Goal: Find specific page/section: Find specific page/section

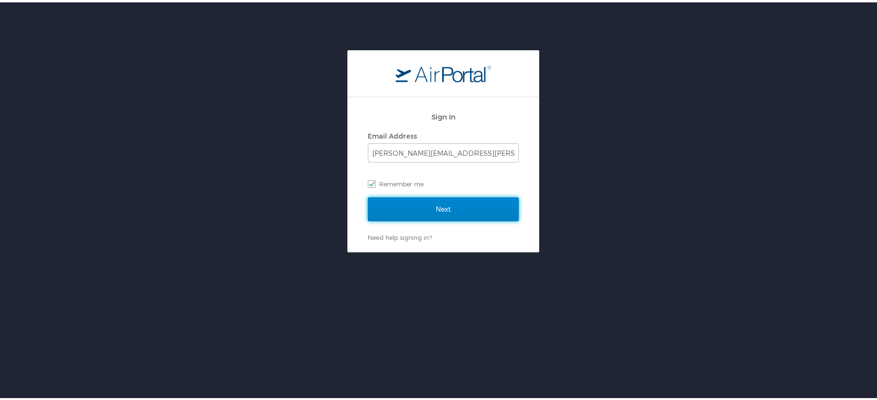
click at [444, 203] on input "Next" at bounding box center [443, 207] width 151 height 24
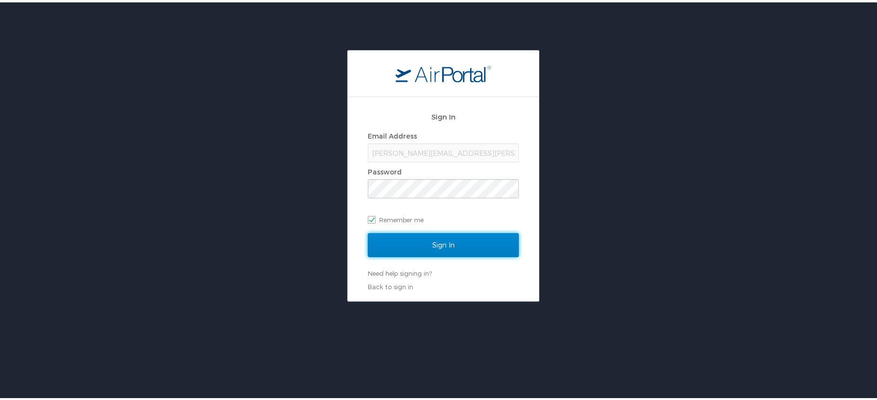
click at [436, 236] on input "Sign In" at bounding box center [443, 243] width 151 height 24
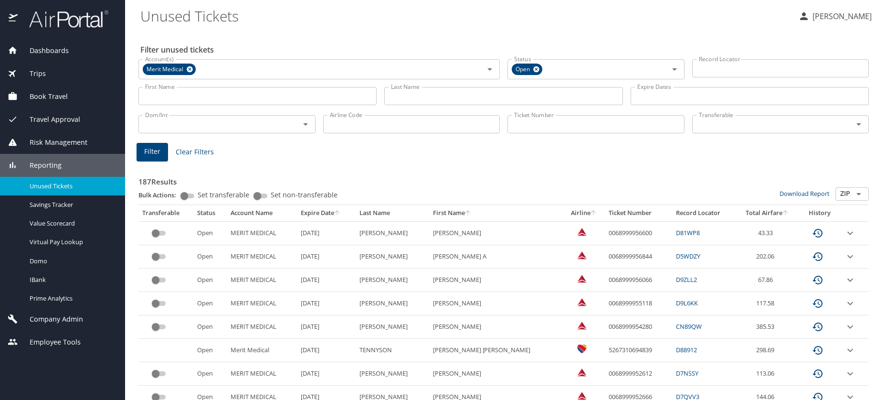
drag, startPoint x: 423, startPoint y: 21, endPoint x: 430, endPoint y: 20, distance: 7.2
click at [423, 21] on Tickets "Unused Tickets" at bounding box center [465, 16] width 650 height 30
